Goal: Check status: Check status

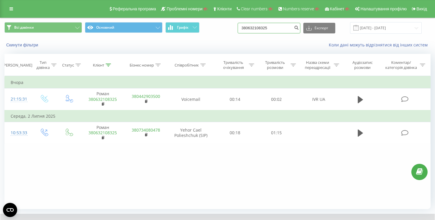
click at [282, 25] on input "380632108325" at bounding box center [268, 28] width 63 height 11
paste input "380988750050"
type input "380988750050"
